Goal: Task Accomplishment & Management: Use online tool/utility

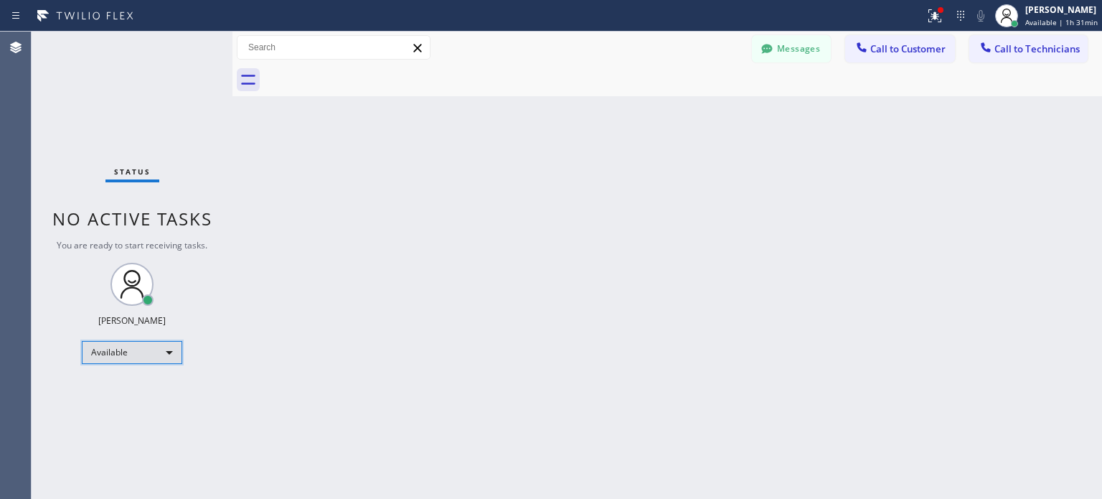
click at [127, 346] on div "Available" at bounding box center [132, 352] width 100 height 23
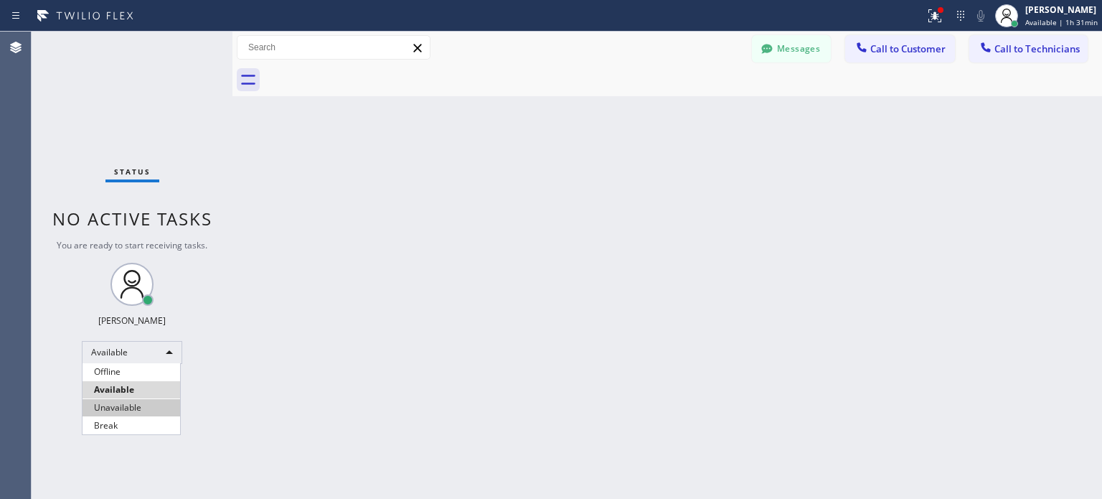
click at [135, 400] on li "Unavailable" at bounding box center [131, 407] width 98 height 17
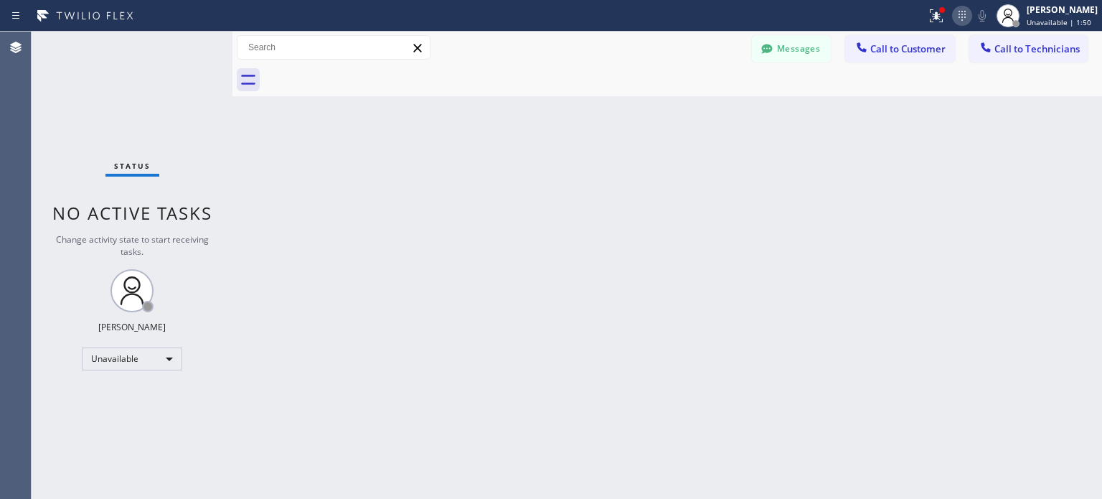
click at [953, 18] on icon at bounding box center [961, 15] width 17 height 17
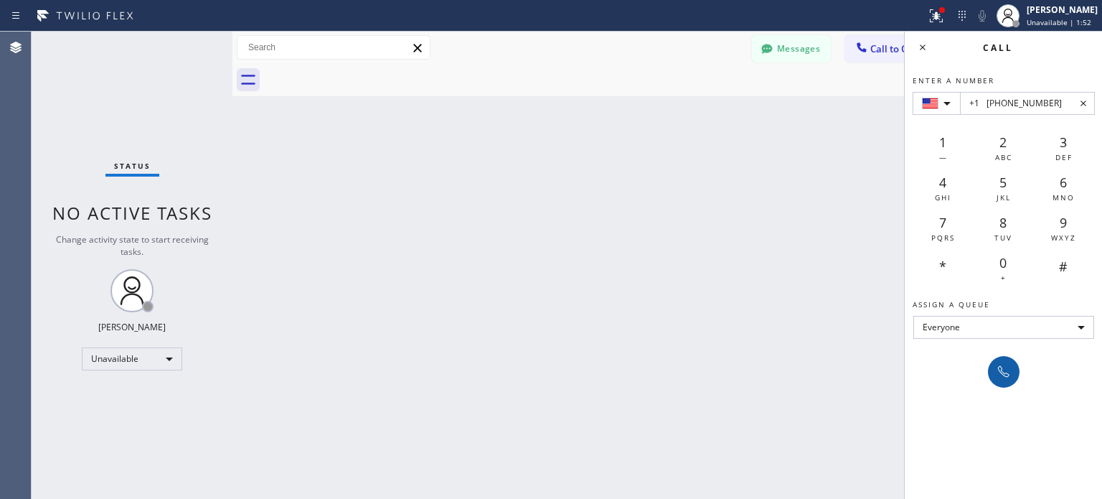
type input "+1 [PHONE_NUMBER]"
click at [1003, 367] on icon at bounding box center [1003, 371] width 17 height 17
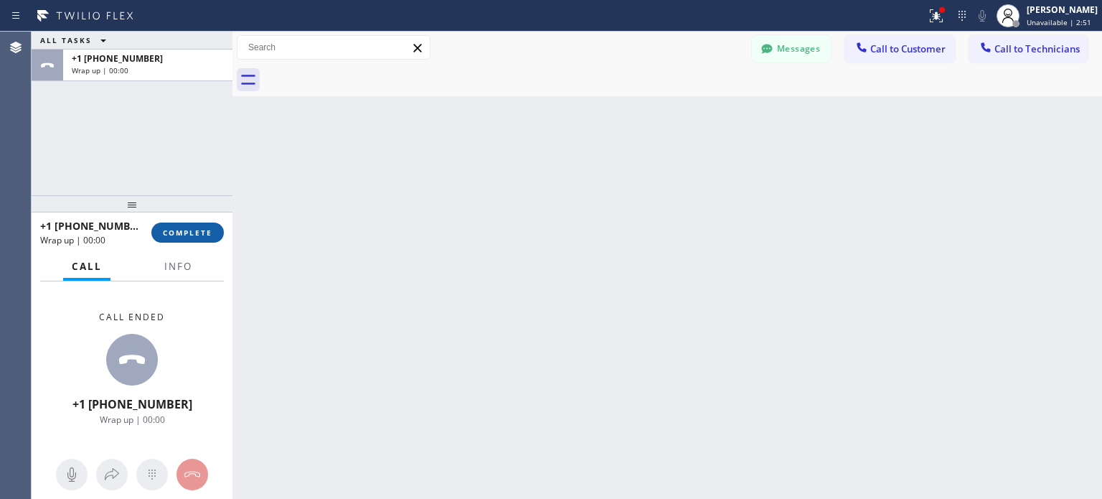
click at [186, 235] on span "COMPLETE" at bounding box center [187, 232] width 49 height 10
